Goal: Transaction & Acquisition: Purchase product/service

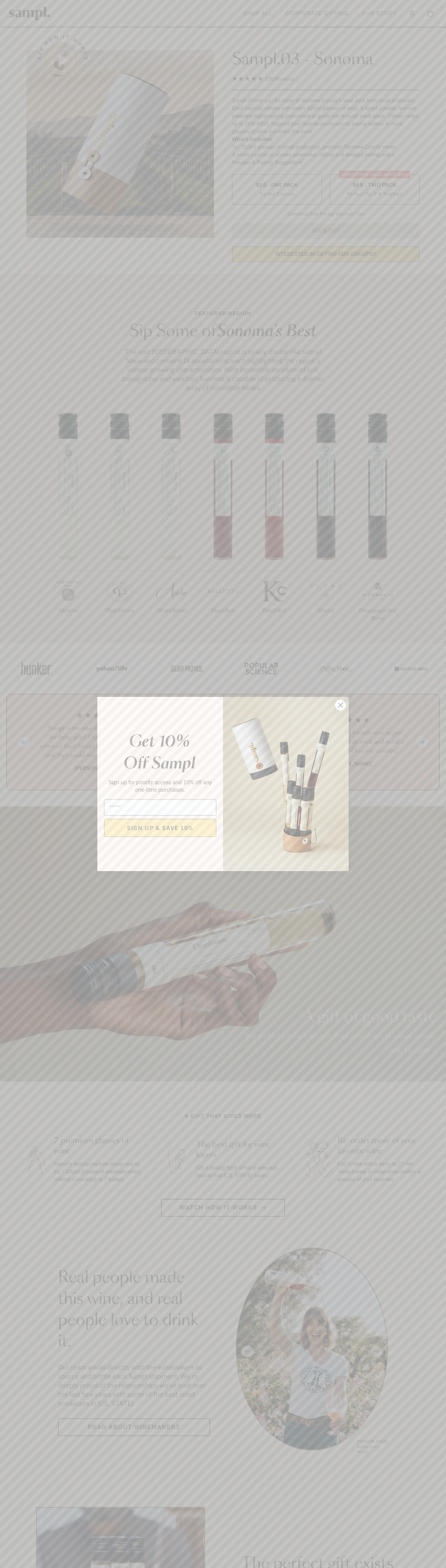
click at [341, 705] on icon "Close dialog" at bounding box center [340, 705] width 5 height 5
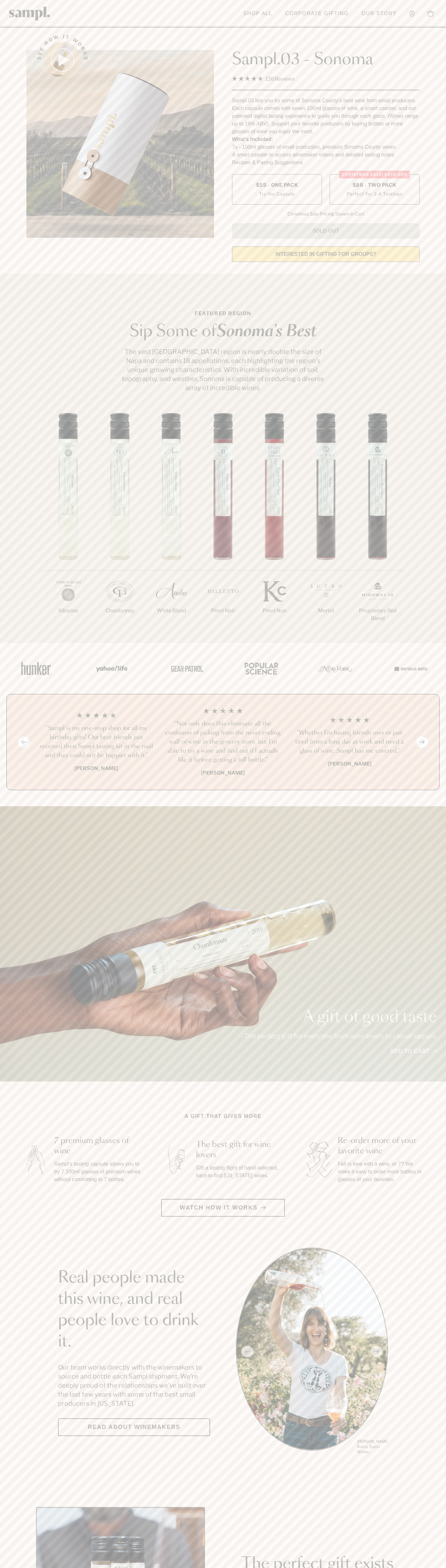
click at [374, 186] on span "$88 - Two Pack" at bounding box center [374, 185] width 44 height 7
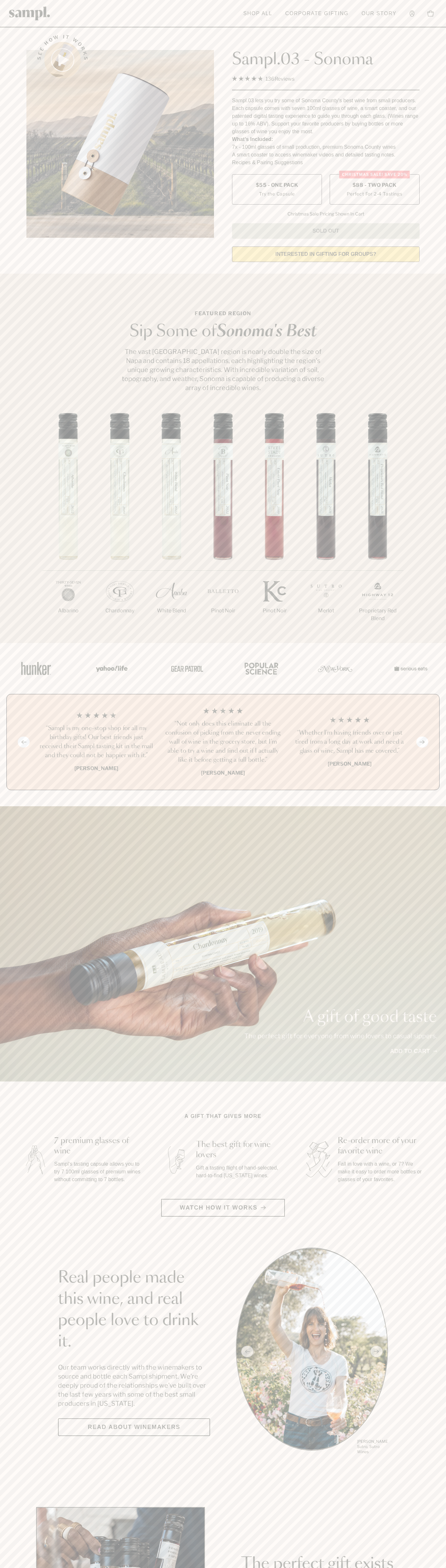
click at [223, 742] on h3 "“Not only does this eliminate all the confusion of picking from the never endin…" at bounding box center [223, 742] width 117 height 45
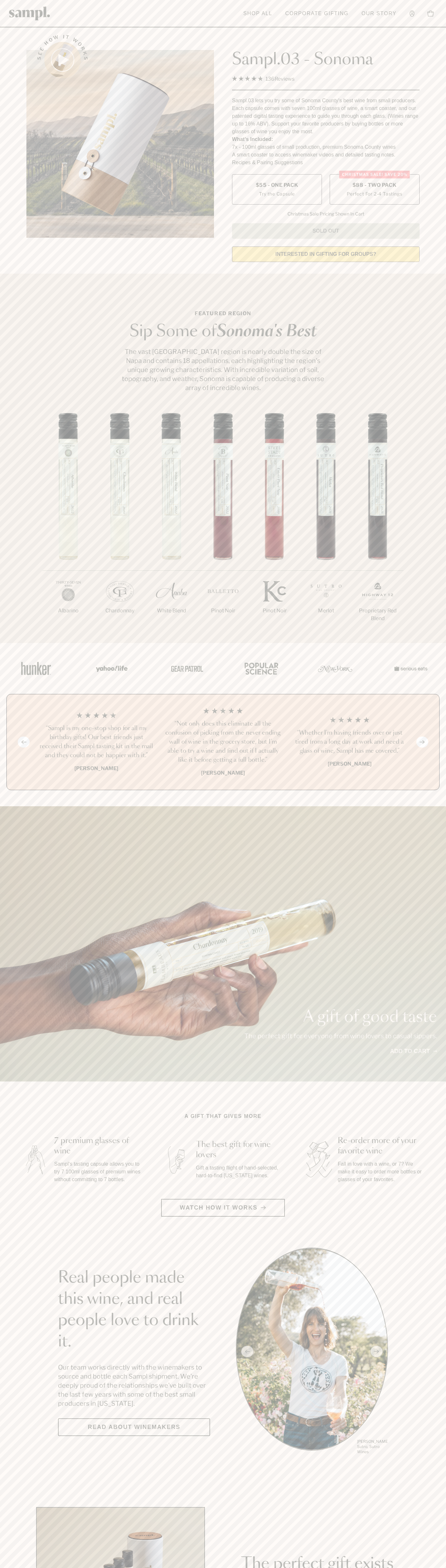
click at [276, 6] on header "Toggle navigation menu Shop All Corporate Gifting Our Story Account Story Shop …" at bounding box center [223, 14] width 446 height 27
click at [438, 1317] on section "Real people made this wine, and real people love to drink it. Our team works di…" at bounding box center [223, 1351] width 446 height 207
click at [119, 1567] on html "Skip to main content Toggle navigation menu Shop All Corporate Gifting Our Stor…" at bounding box center [223, 1298] width 446 height 2596
click at [16, 1150] on section "A gift that gives more 7 premium glasses of wine Sampl's tasting capsule allows…" at bounding box center [223, 1164] width 446 height 104
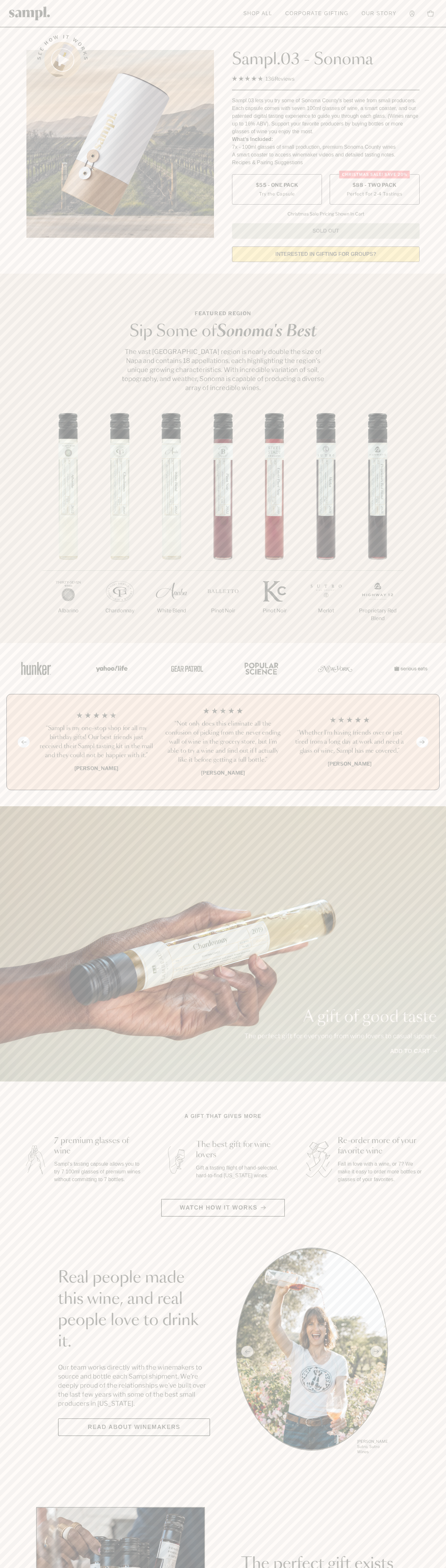
click at [374, 190] on label "Christmas SALE! Save 20% $88 - Two Pack Perfect For 2-4 Tastings" at bounding box center [375, 189] width 90 height 30
click at [223, 742] on h3 "“Not only does this eliminate all the confusion of picking from the never endin…" at bounding box center [223, 742] width 117 height 45
